Goal: Task Accomplishment & Management: Use online tool/utility

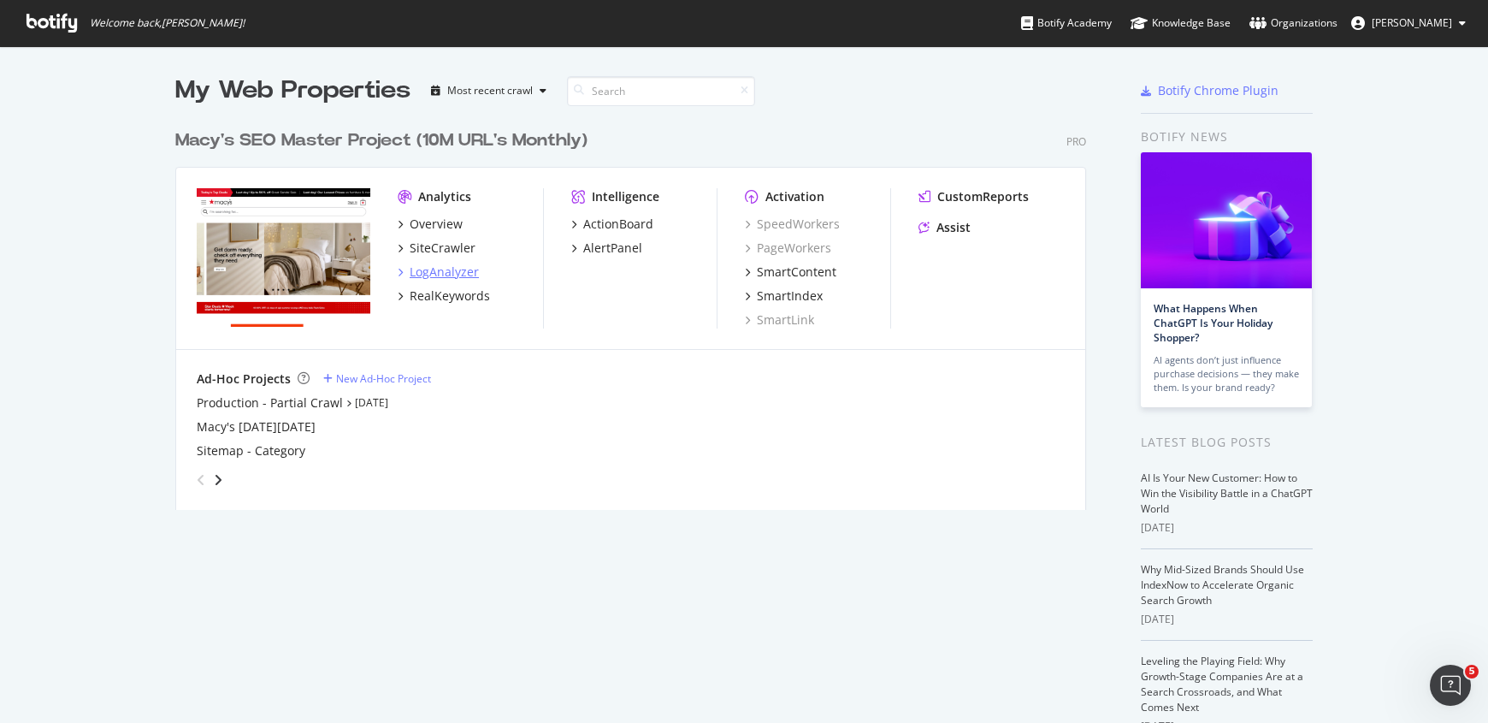
click at [430, 275] on div "LogAnalyzer" at bounding box center [444, 271] width 69 height 17
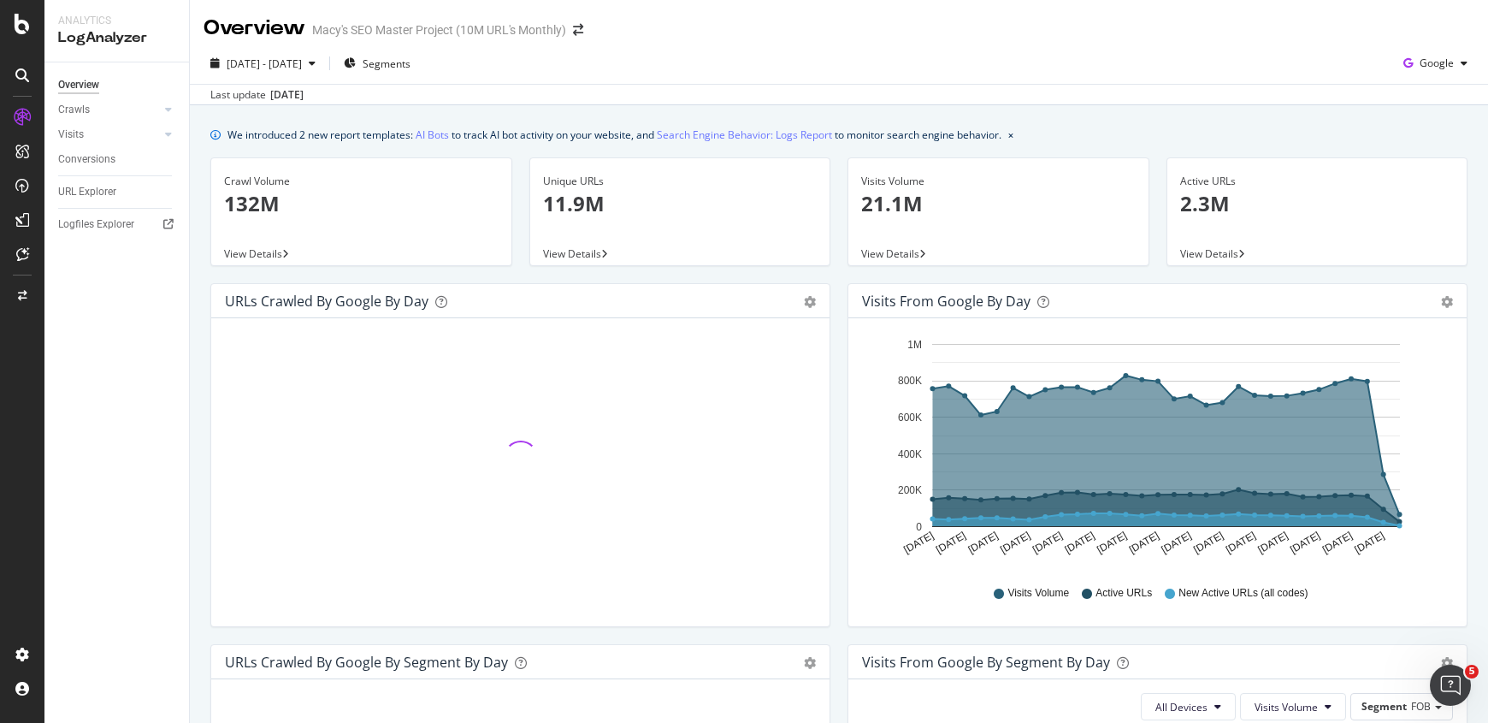
click at [579, 197] on p "11.9M" at bounding box center [680, 203] width 274 height 29
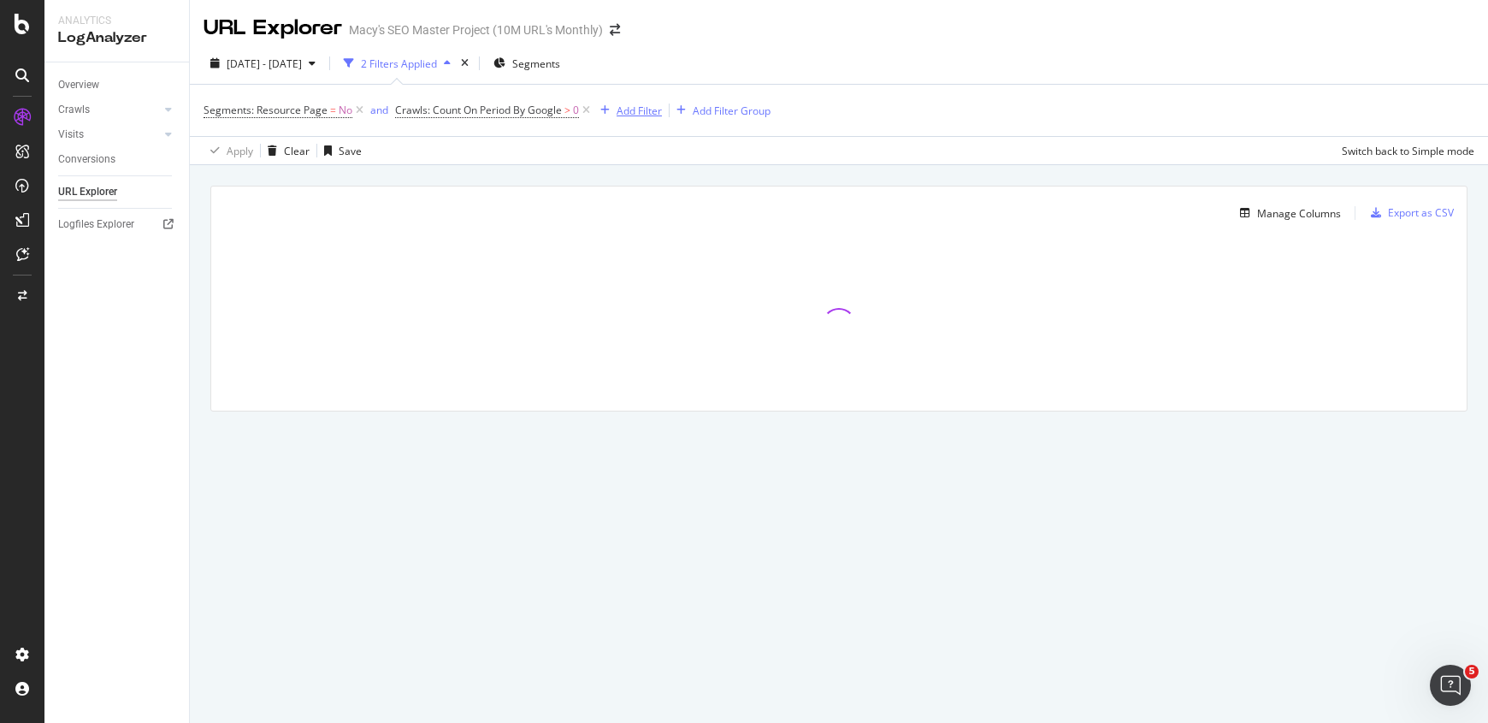
click at [644, 110] on div "Add Filter" at bounding box center [639, 110] width 45 height 15
type input "i"
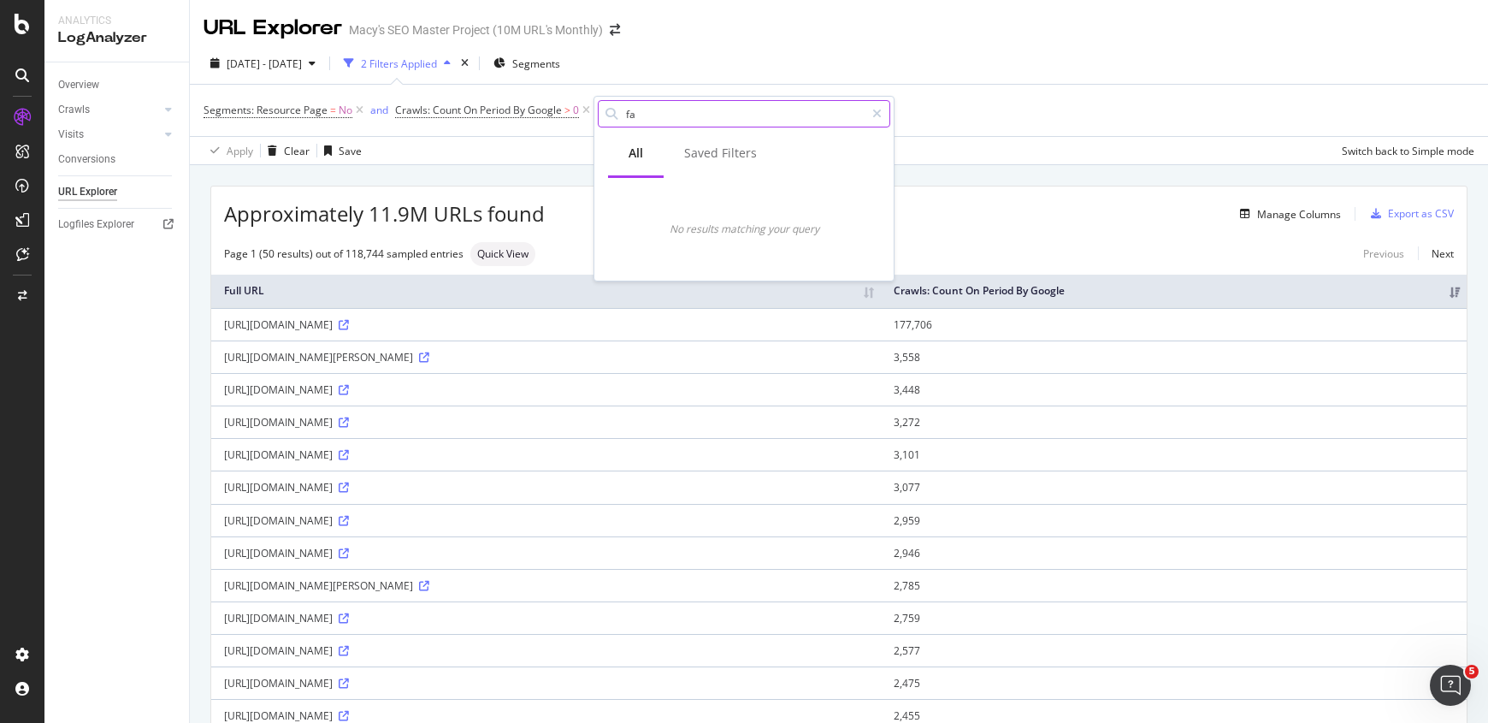
type input "f"
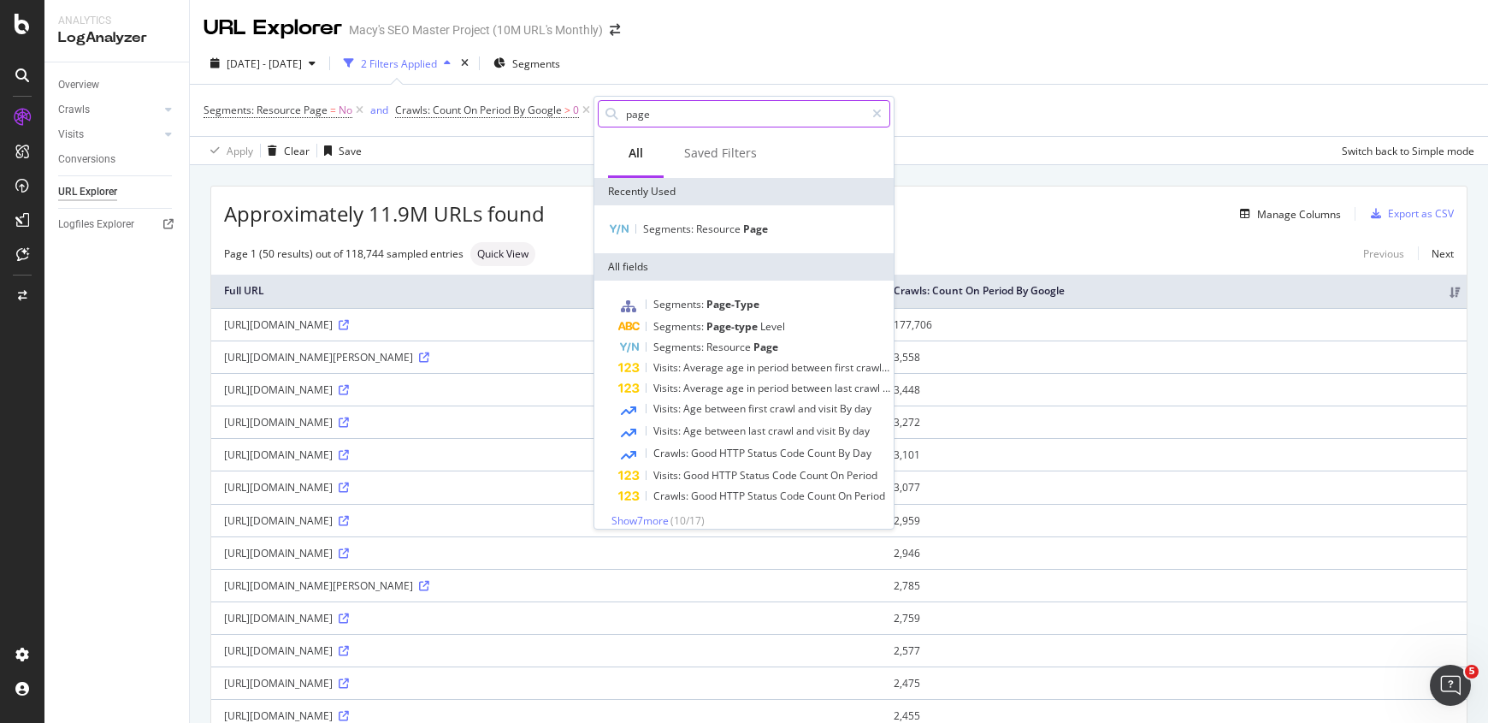
type input "page"
click at [699, 298] on span "Segments:" at bounding box center [679, 304] width 53 height 15
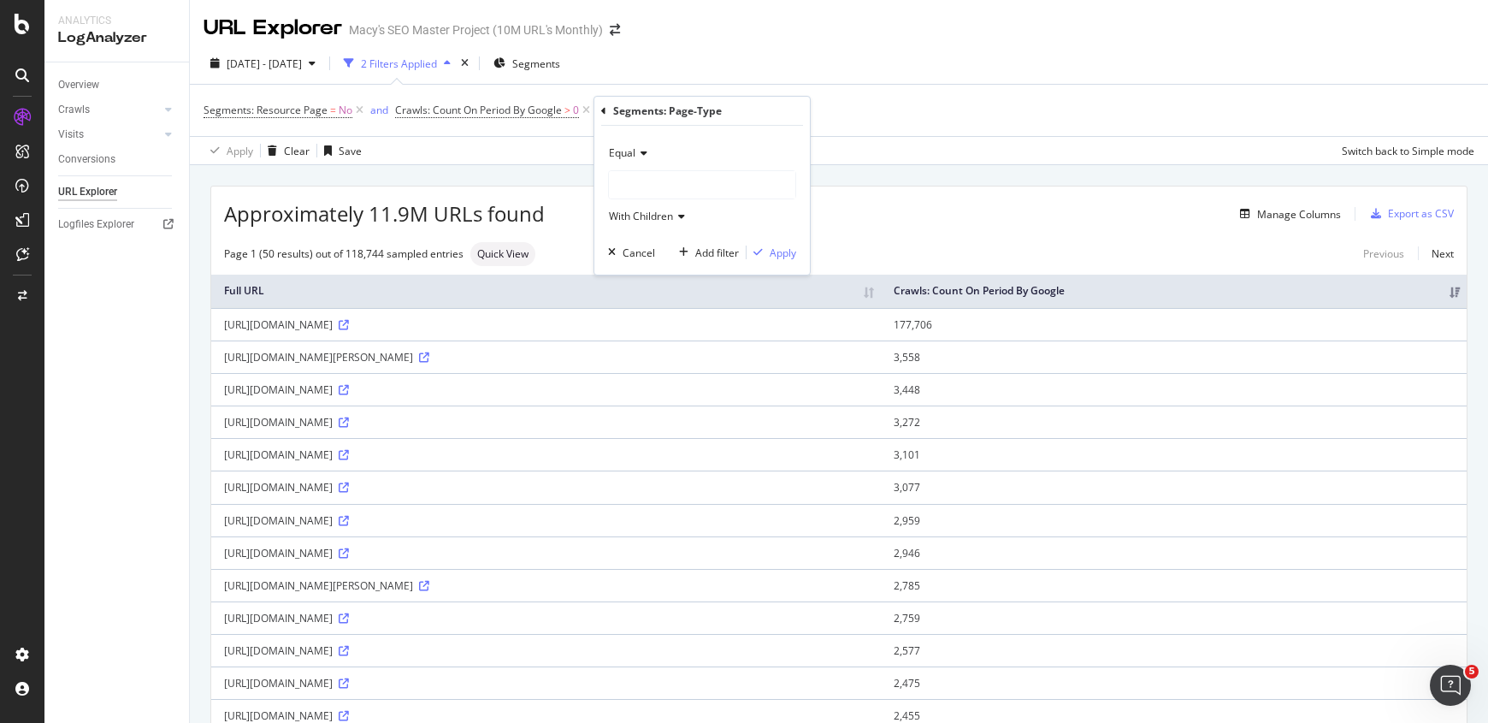
click at [638, 154] on icon at bounding box center [641, 153] width 12 height 10
click at [654, 181] on div at bounding box center [702, 184] width 186 height 27
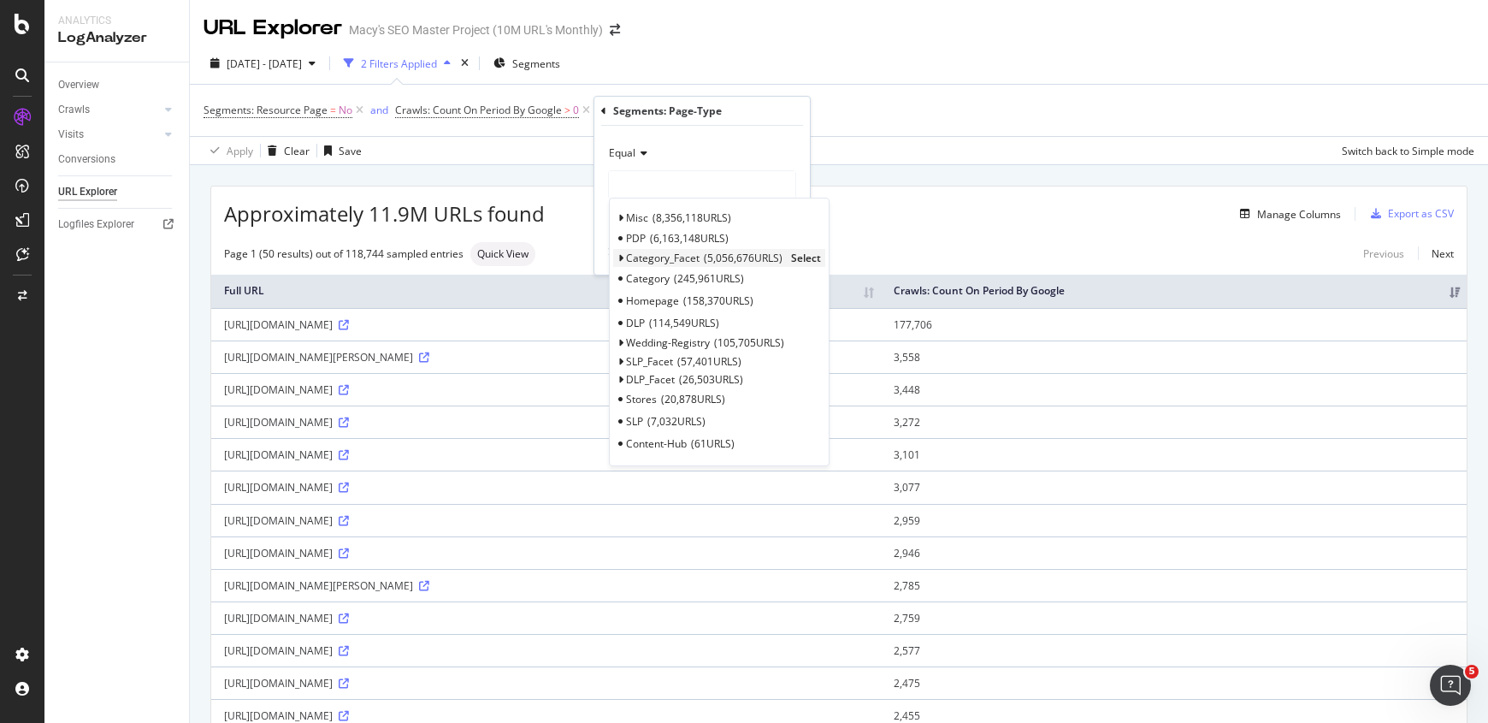
click at [805, 259] on span "Select" at bounding box center [806, 258] width 30 height 15
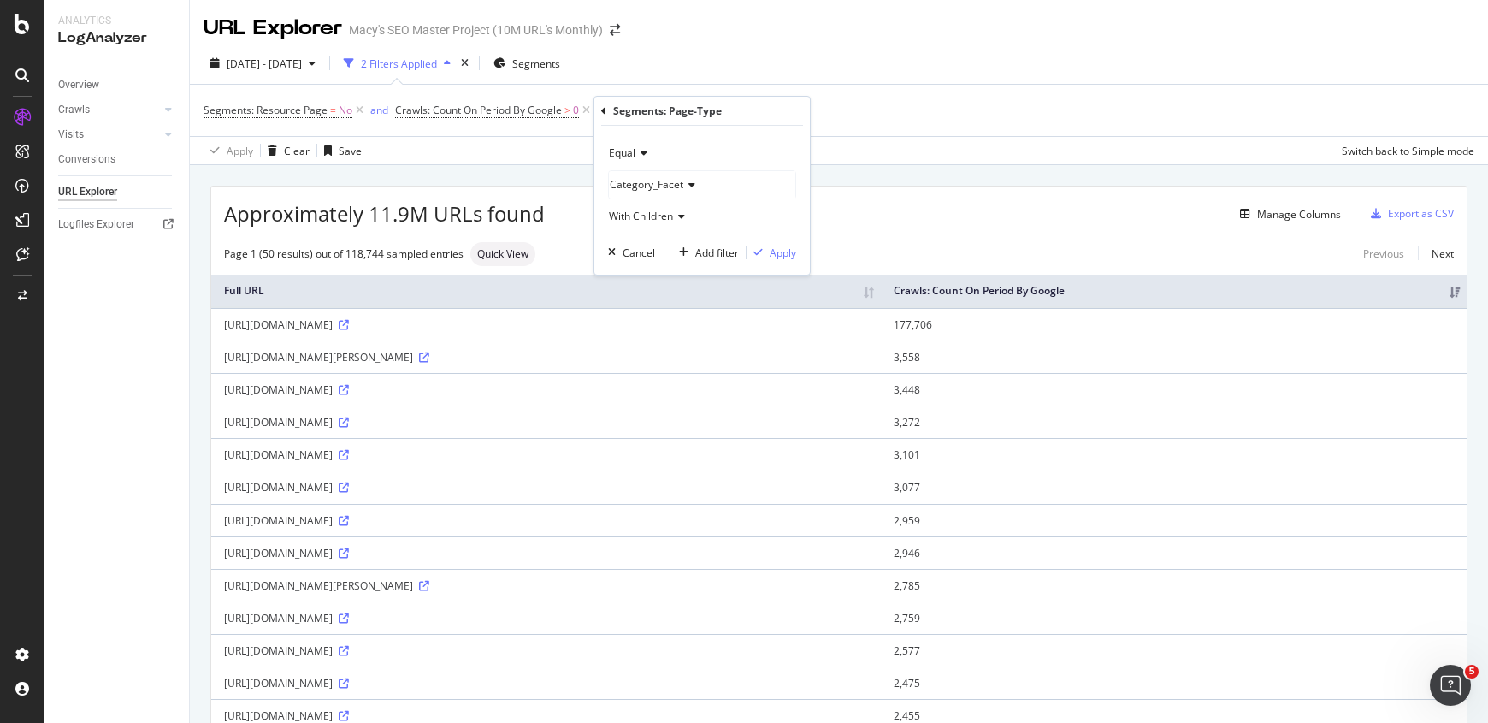
click at [781, 249] on div "Apply" at bounding box center [783, 252] width 27 height 15
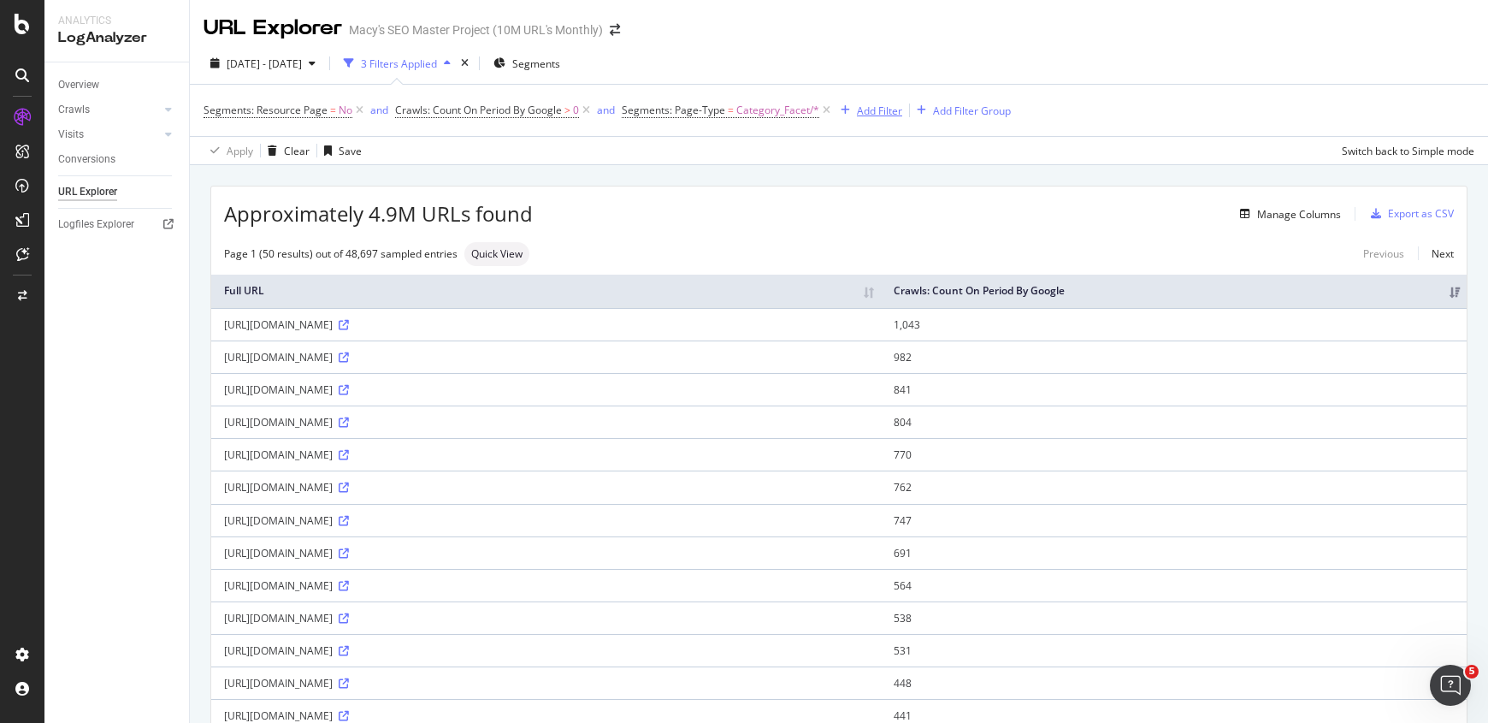
click at [864, 106] on div "Add Filter" at bounding box center [879, 110] width 45 height 15
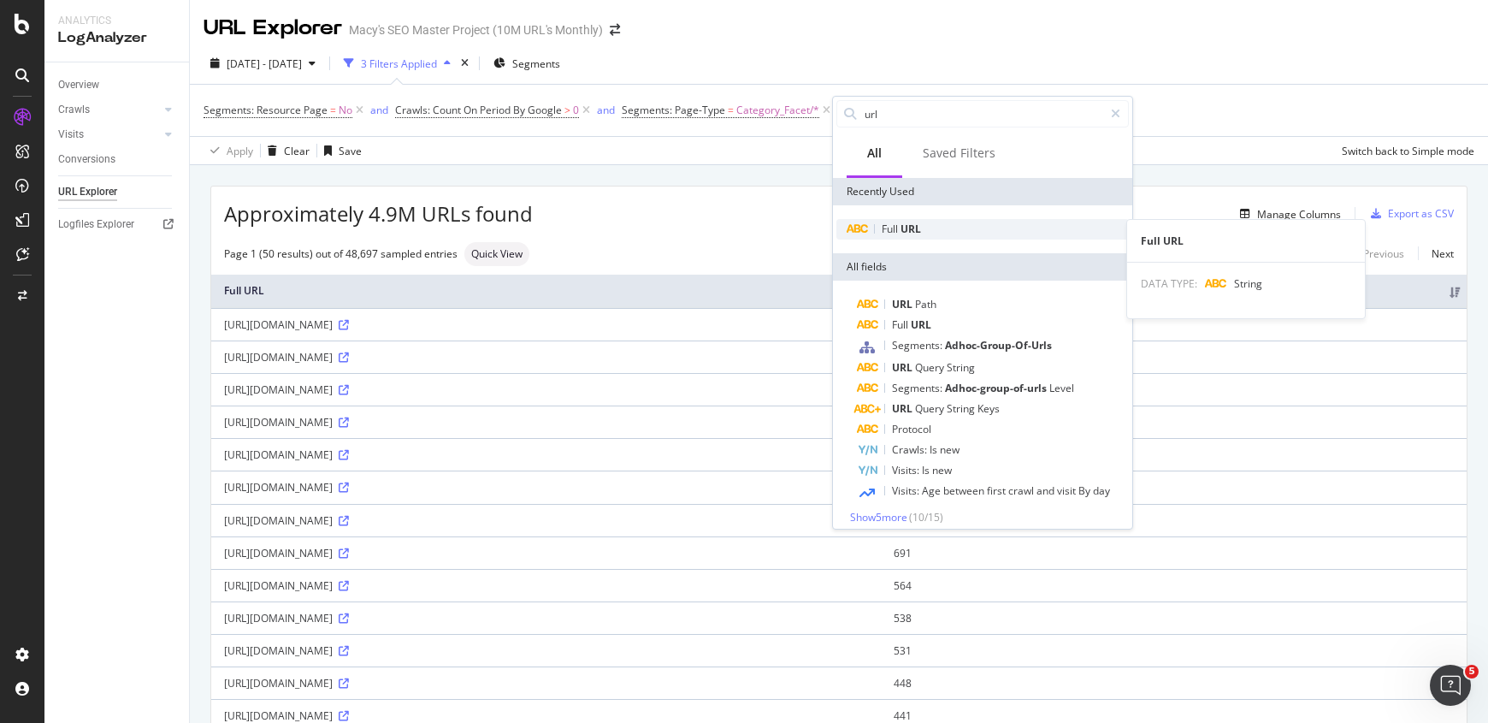
type input "url"
click at [947, 232] on div "Full URL" at bounding box center [982, 229] width 292 height 21
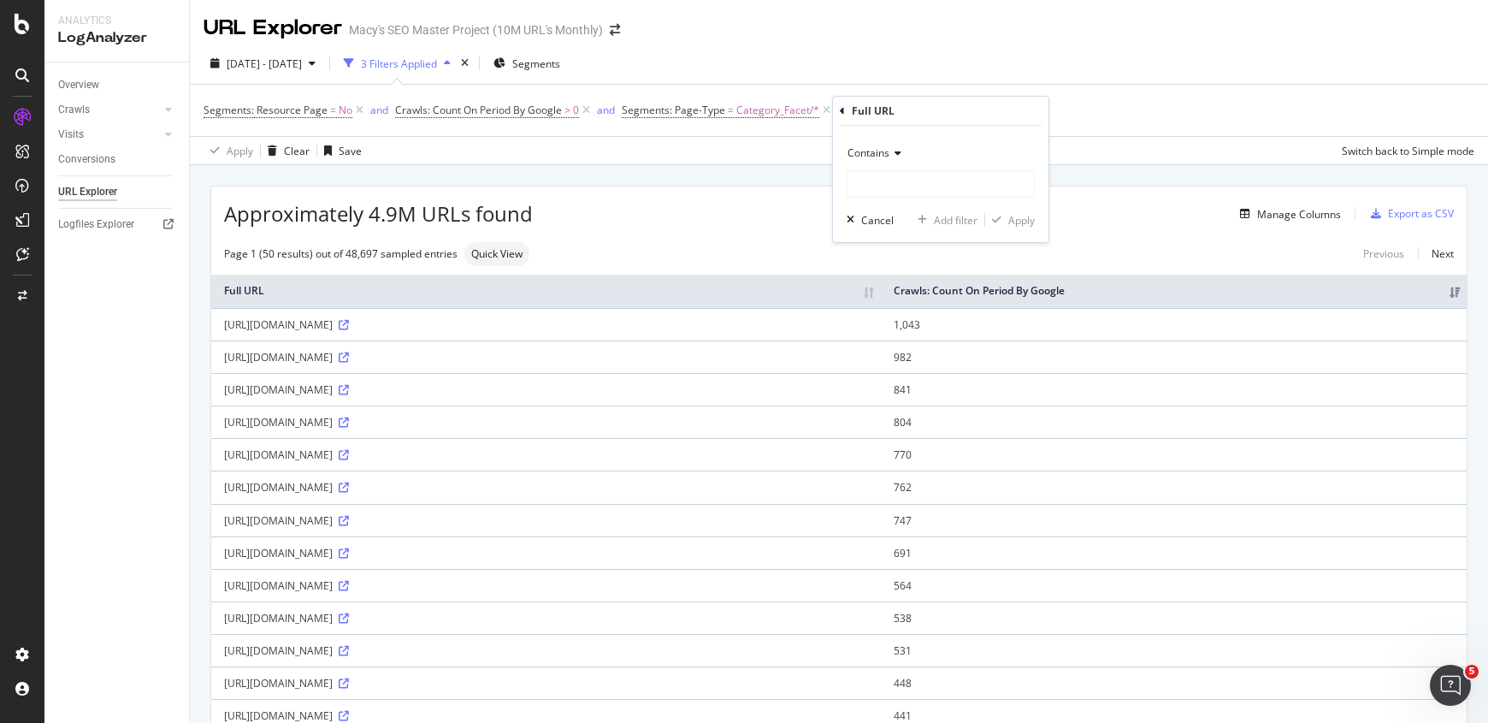
click at [894, 150] on icon at bounding box center [895, 153] width 12 height 10
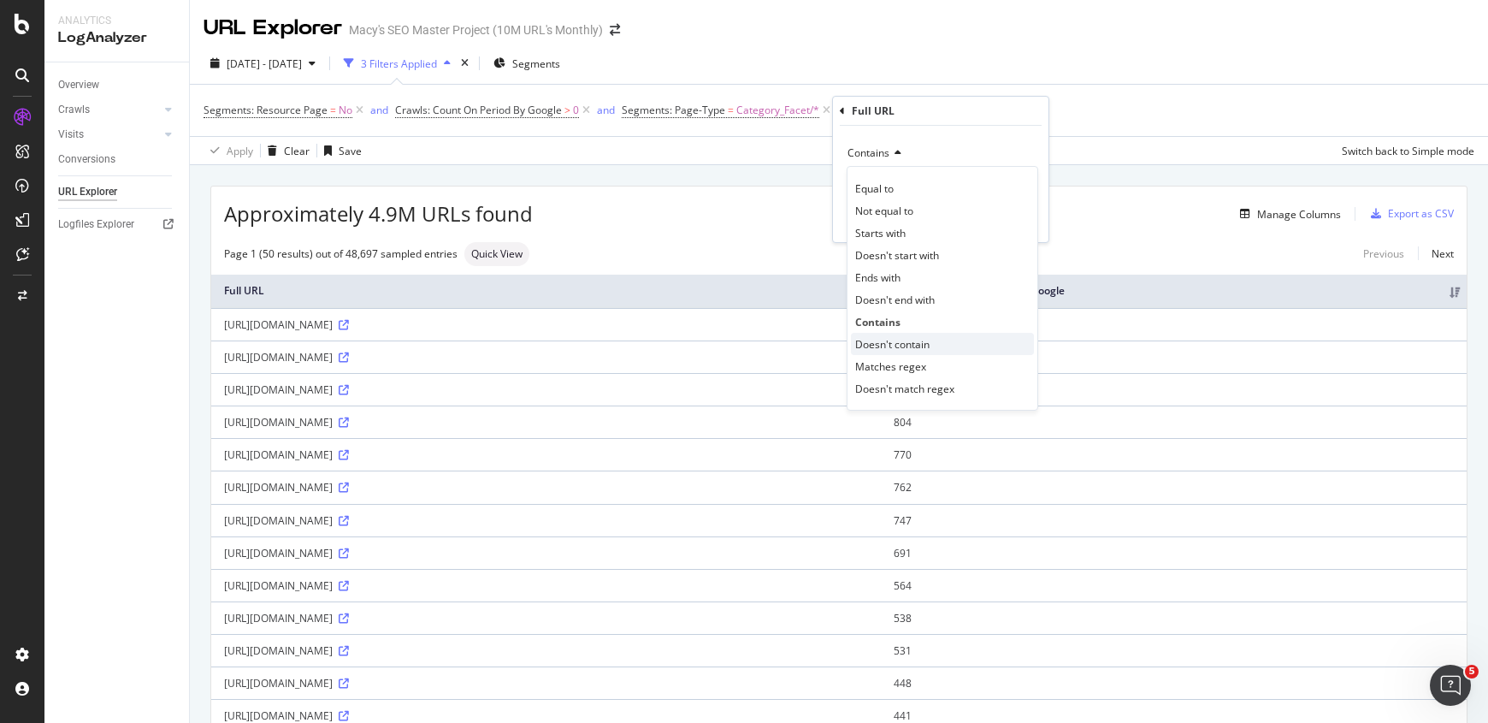
click at [900, 345] on span "Doesn't contain" at bounding box center [892, 344] width 74 height 15
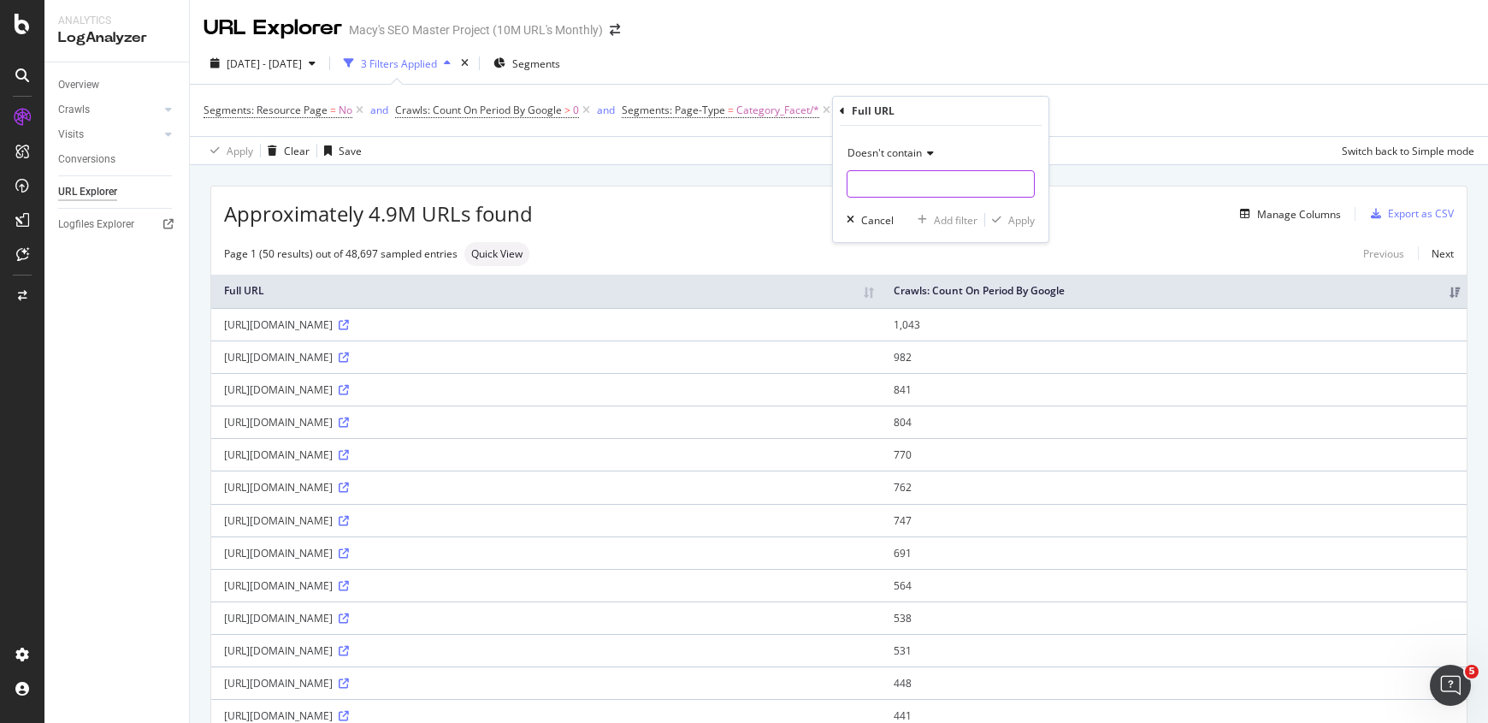
click at [894, 195] on input "text" at bounding box center [940, 183] width 186 height 27
type input "Brand"
click at [962, 219] on div "Add filter" at bounding box center [956, 220] width 44 height 15
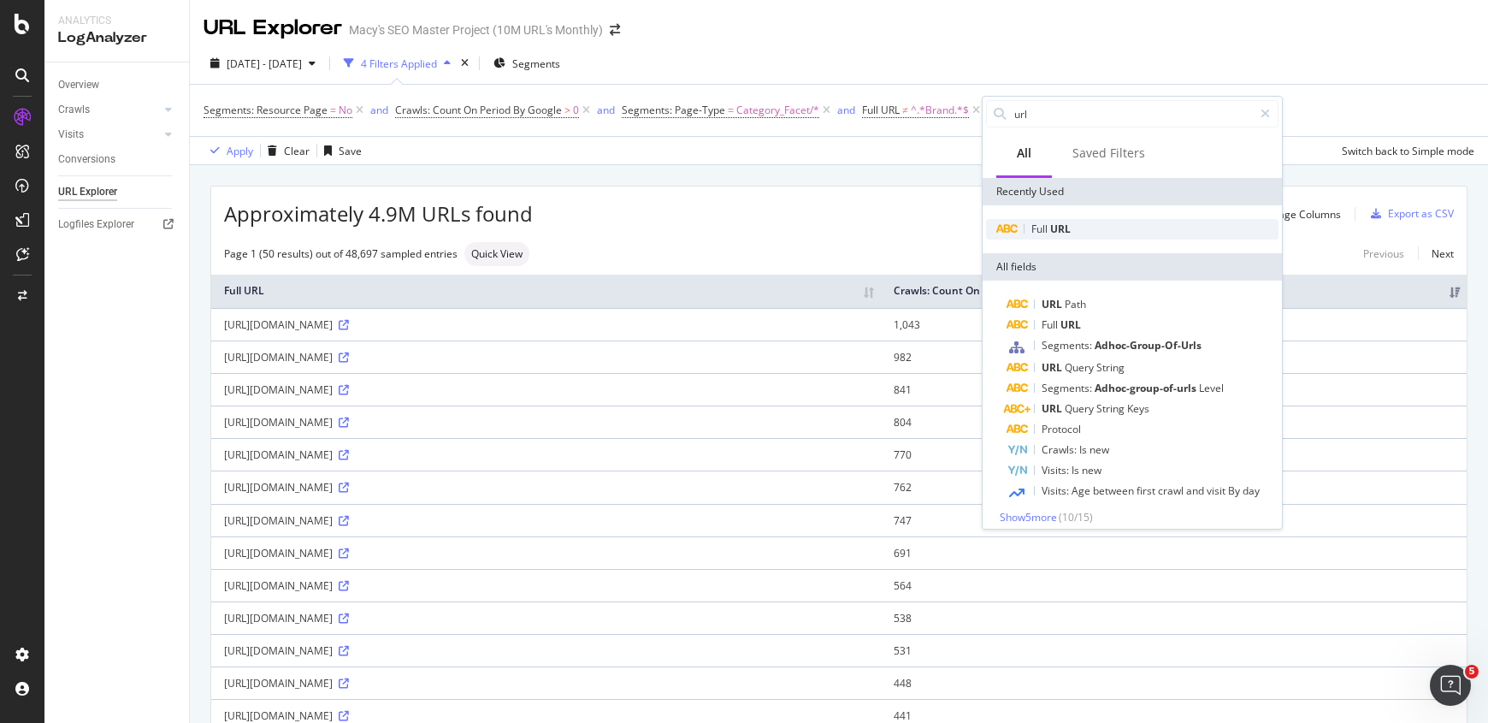
click at [1053, 224] on span "URL" at bounding box center [1060, 228] width 21 height 15
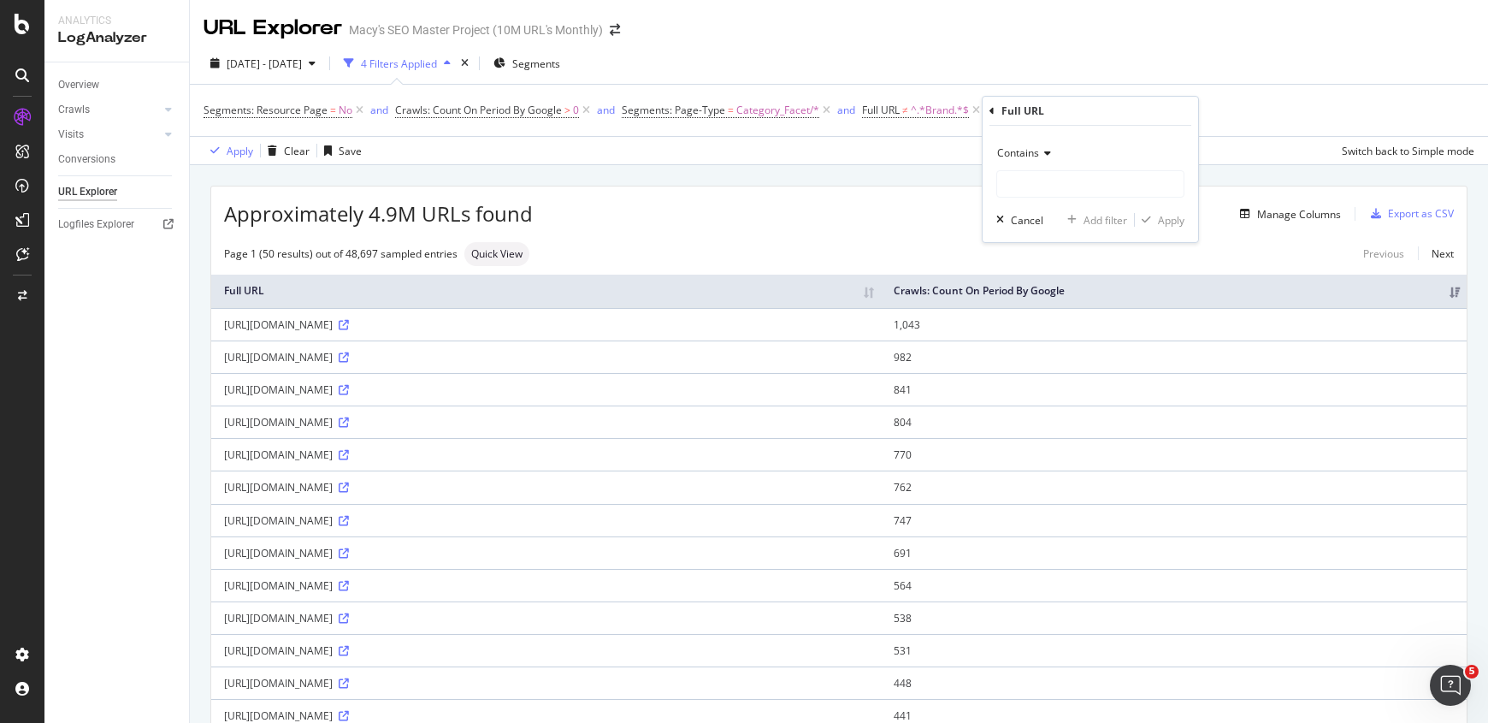
click at [1045, 154] on icon at bounding box center [1045, 153] width 12 height 10
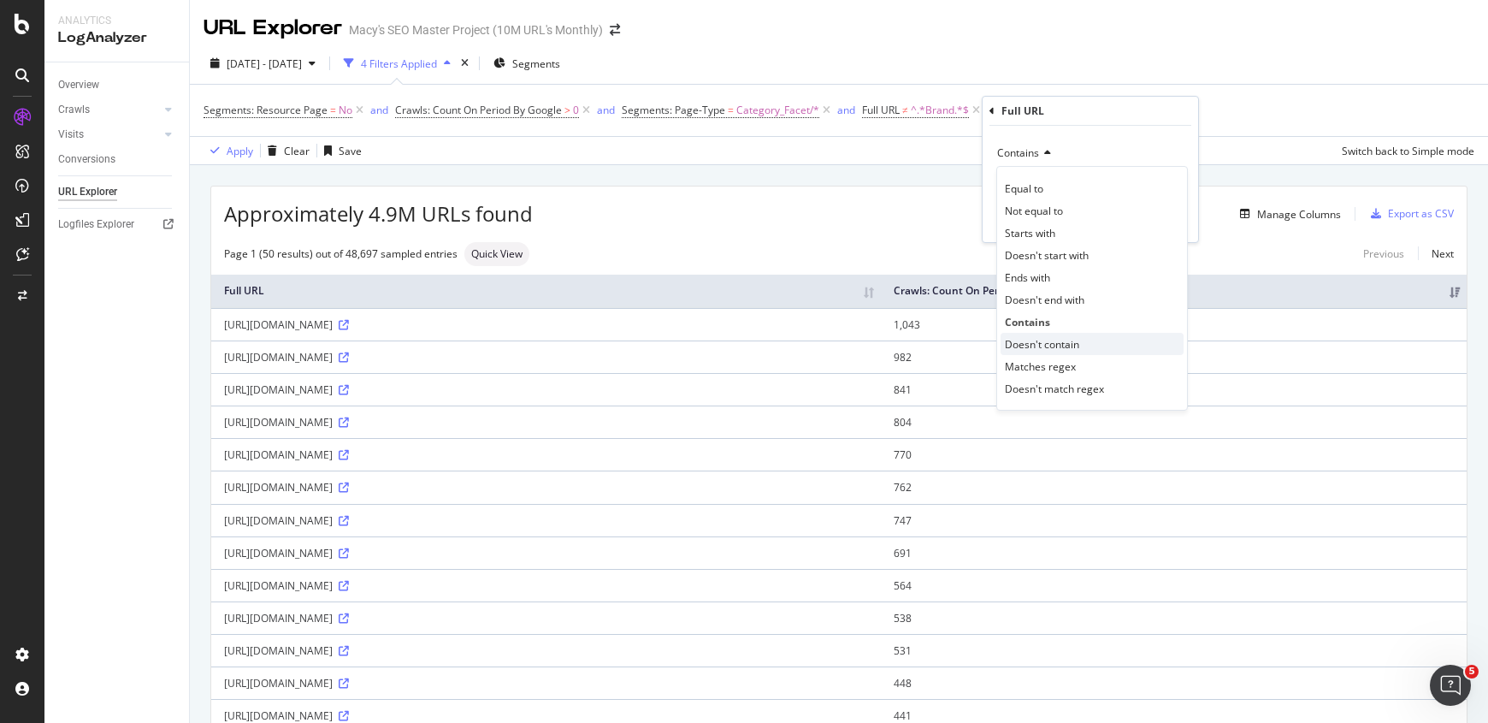
click at [1027, 345] on span "Doesn't contain" at bounding box center [1042, 344] width 74 height 15
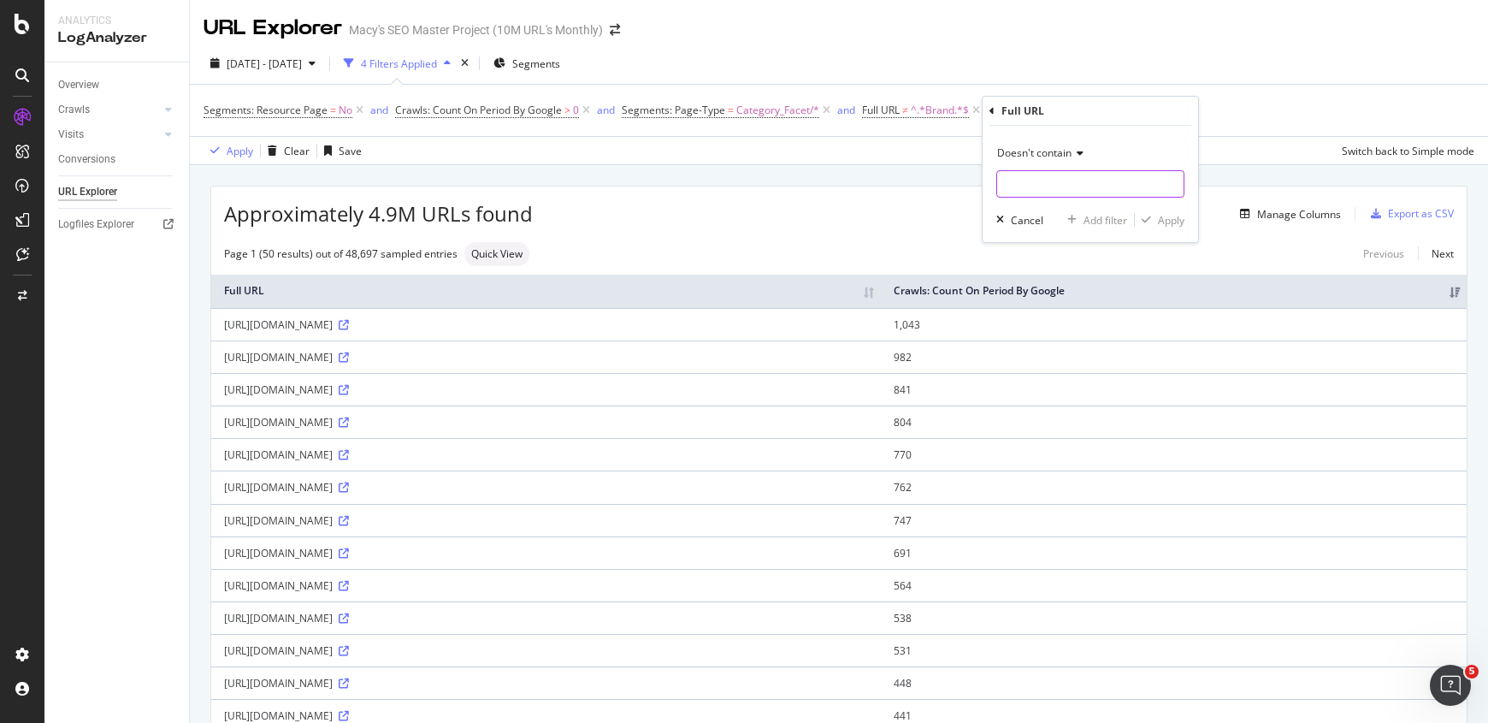
click at [1051, 186] on input "text" at bounding box center [1090, 183] width 186 height 27
type input "Color_normal"
click at [1170, 221] on div "Apply" at bounding box center [1171, 220] width 27 height 15
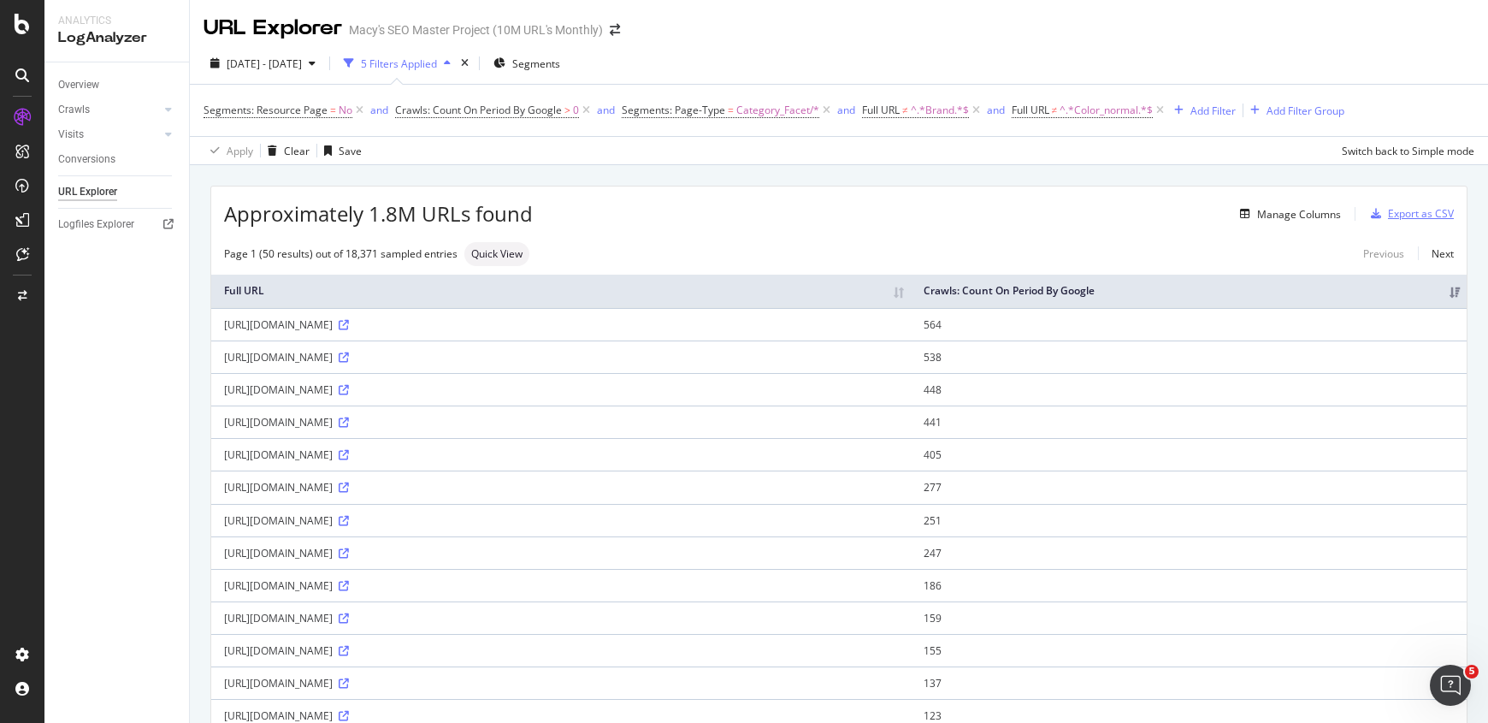
click at [1425, 218] on div "Export as CSV" at bounding box center [1421, 213] width 66 height 15
click at [1388, 215] on div "Export as CSV" at bounding box center [1421, 213] width 66 height 15
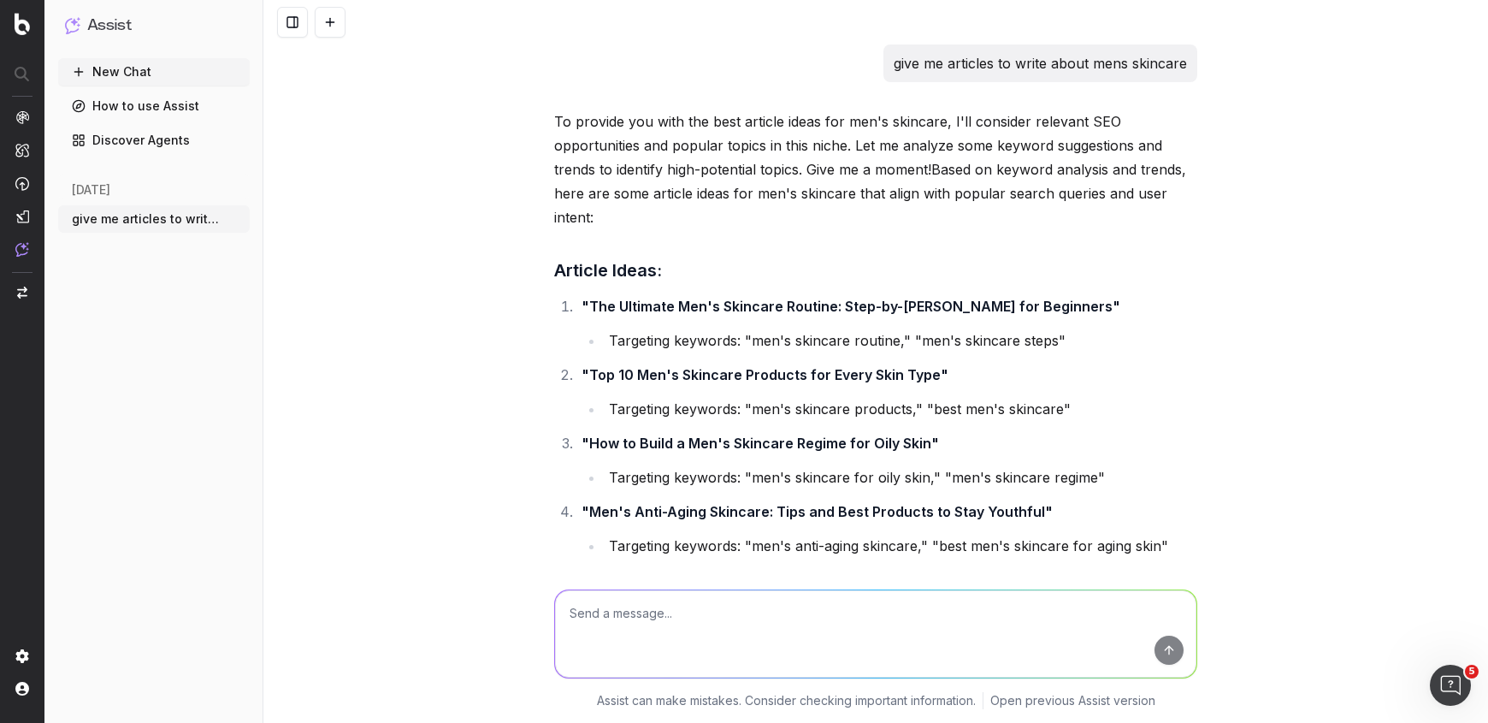
scroll to position [1216, 0]
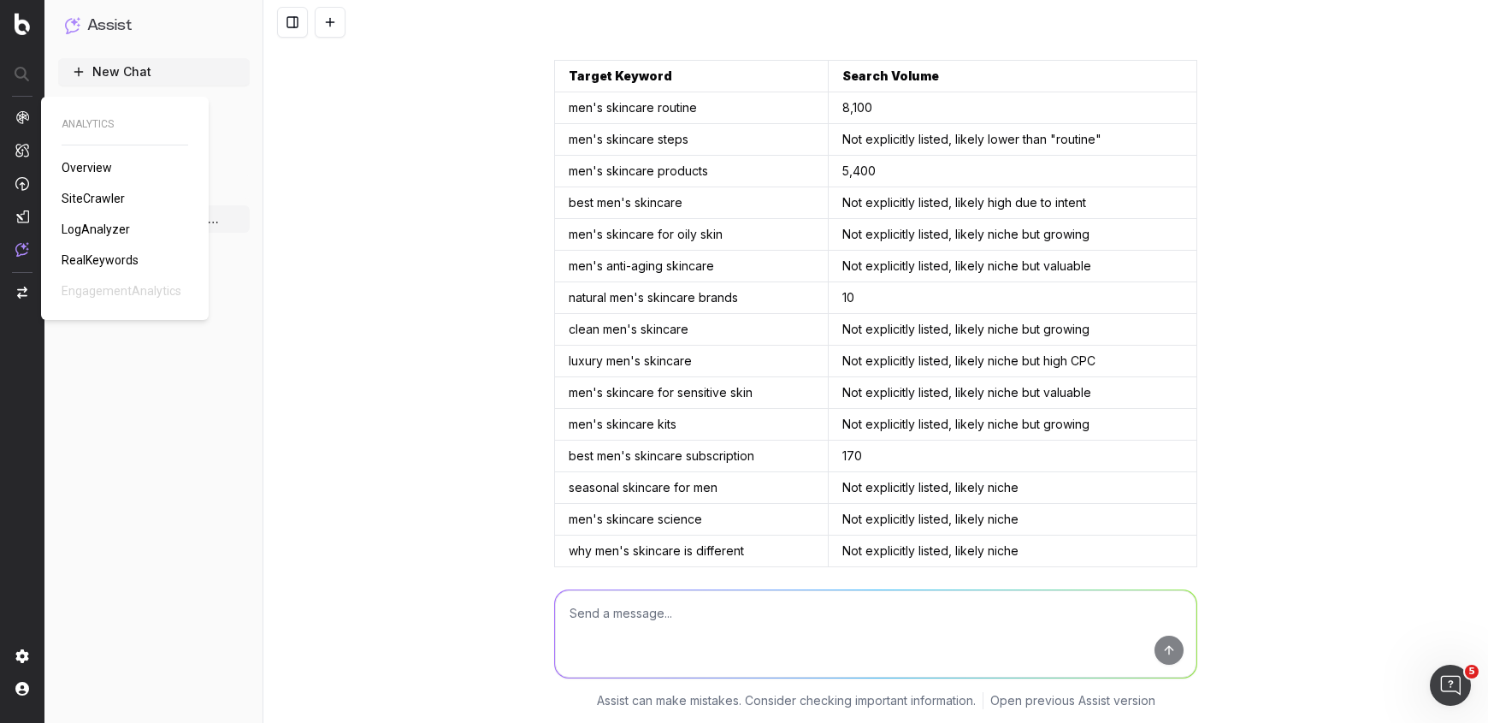
click at [71, 161] on span "Overview" at bounding box center [87, 168] width 50 height 14
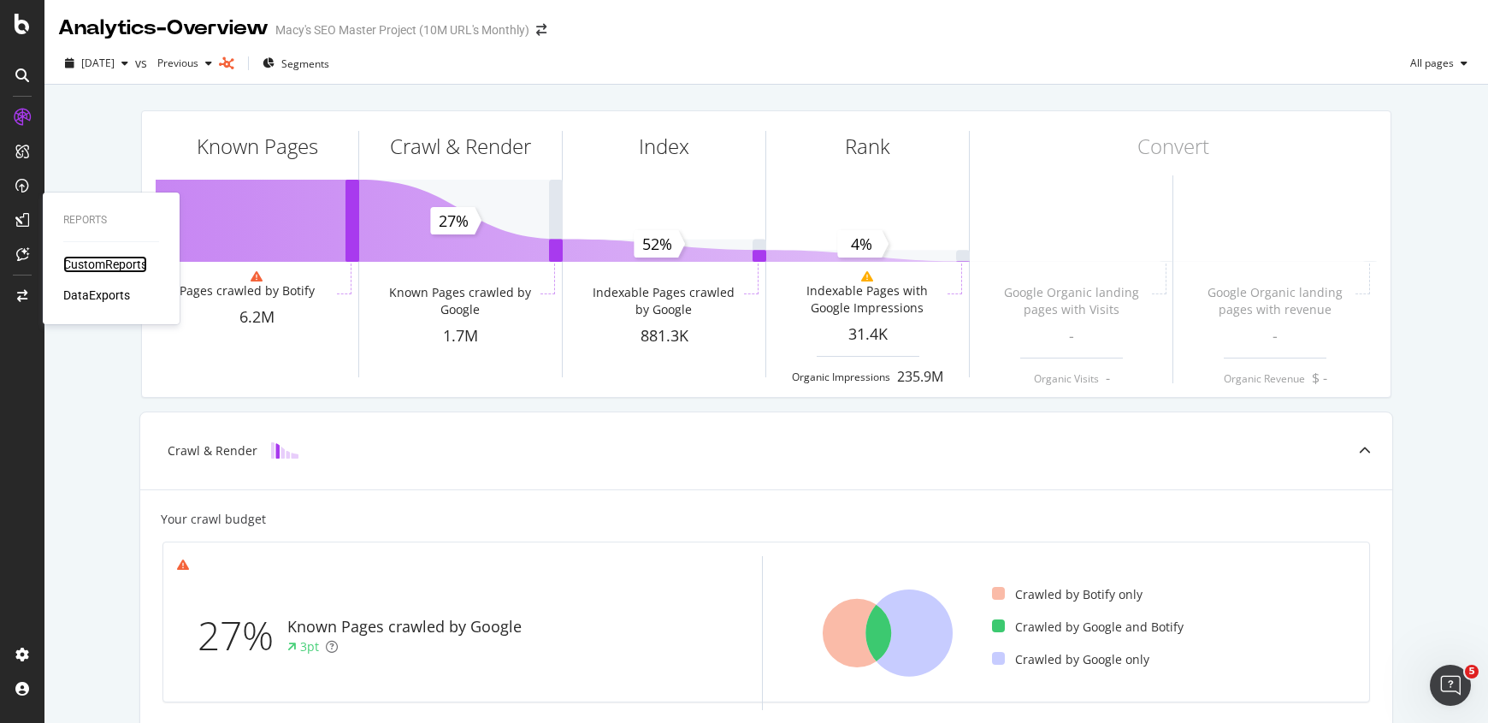
click at [95, 264] on div "CustomReports" at bounding box center [105, 264] width 84 height 17
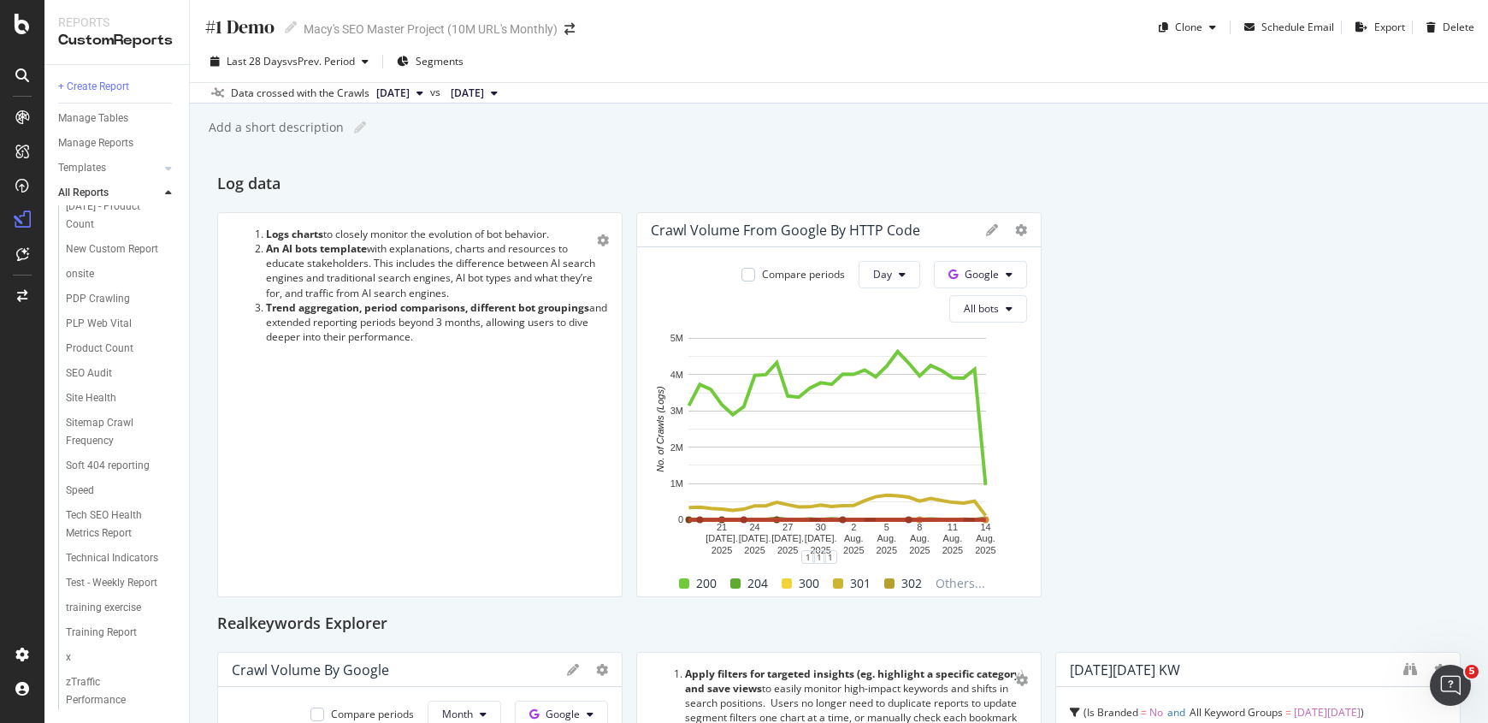
scroll to position [1950, 0]
click at [114, 542] on div "Tech SEO Health Metrics Report" at bounding box center [115, 524] width 99 height 36
